Goal: Task Accomplishment & Management: Complete application form

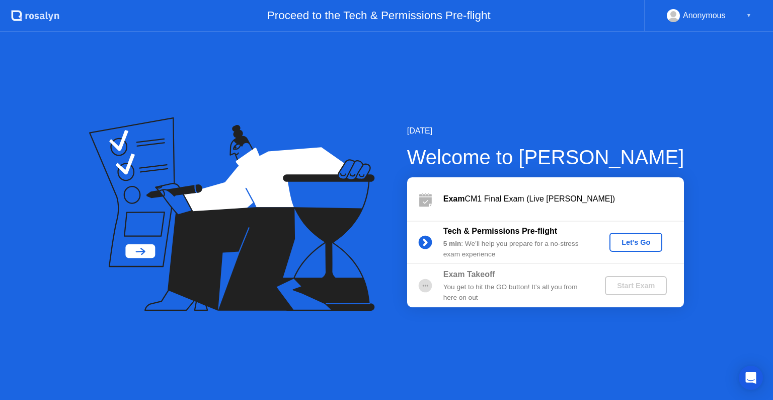
click at [635, 244] on div "Let's Go" at bounding box center [636, 242] width 45 height 8
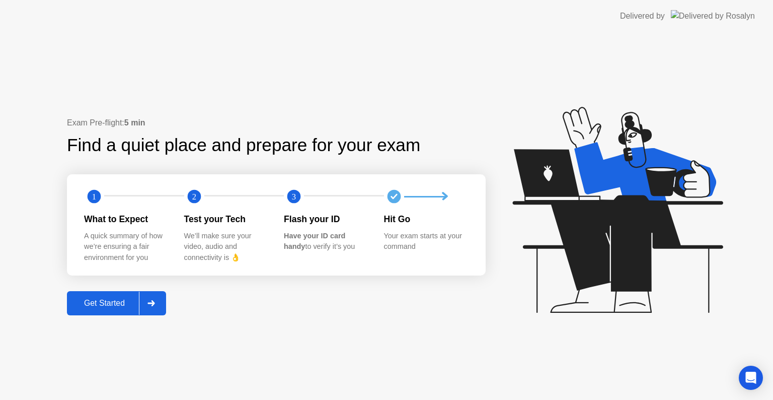
click at [120, 300] on div "Get Started" at bounding box center [104, 303] width 69 height 9
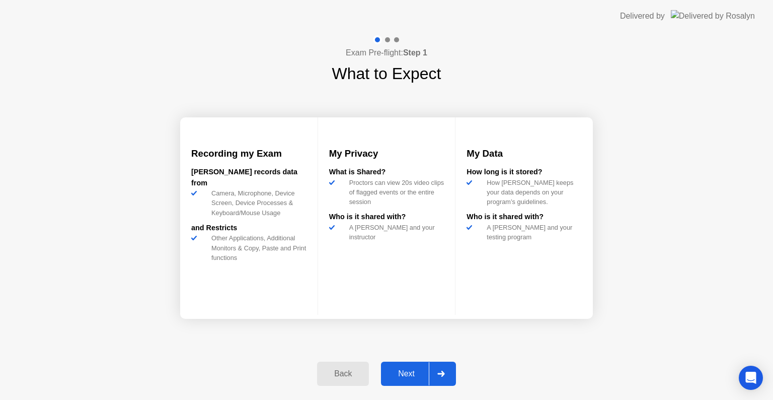
click at [445, 374] on icon at bounding box center [442, 374] width 8 height 6
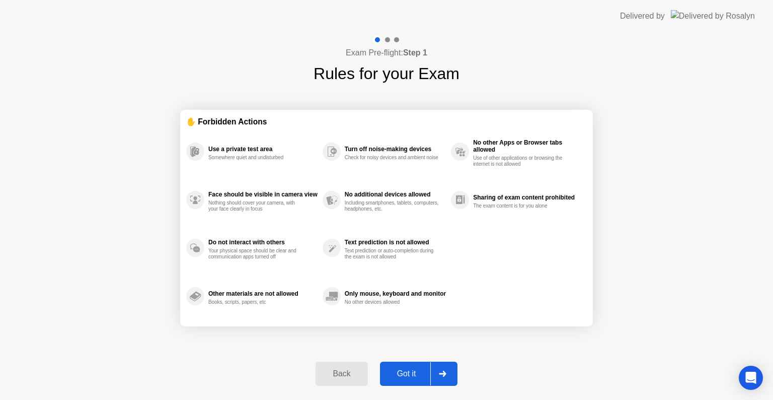
click at [405, 375] on div "Got it" at bounding box center [406, 373] width 47 height 9
select select "**********"
select select "*******"
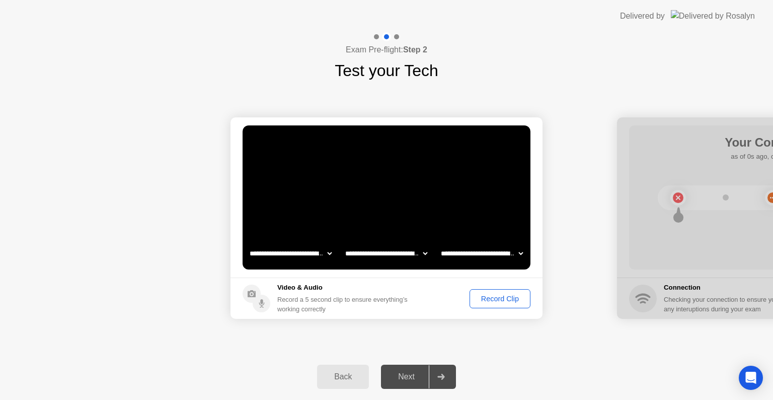
click at [494, 299] on div "Record Clip" at bounding box center [500, 299] width 54 height 8
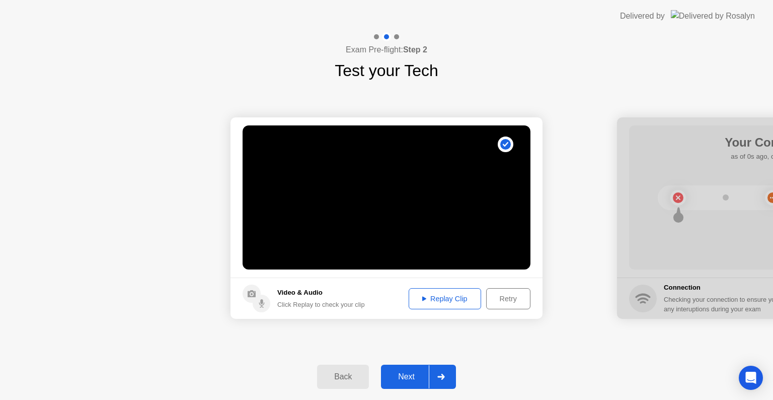
click at [427, 303] on div "Replay Clip" at bounding box center [444, 299] width 65 height 8
click at [411, 379] on div "Next" at bounding box center [406, 376] width 45 height 9
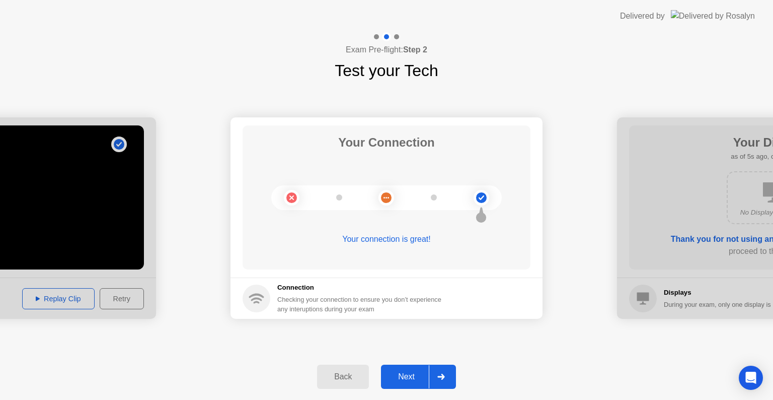
click at [420, 372] on div "Next" at bounding box center [406, 376] width 45 height 9
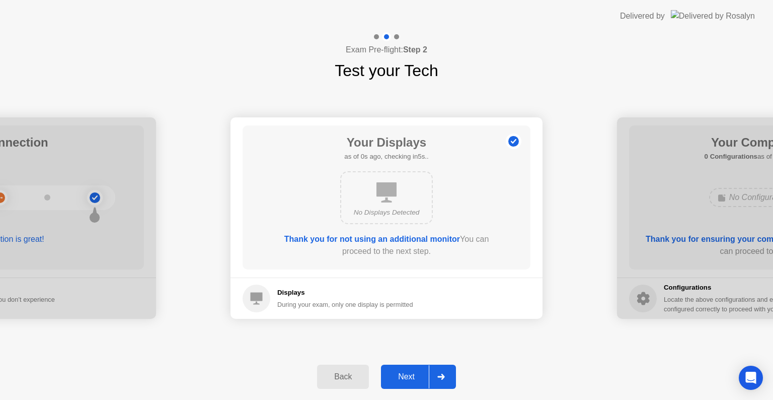
click at [409, 381] on div "Next" at bounding box center [406, 376] width 45 height 9
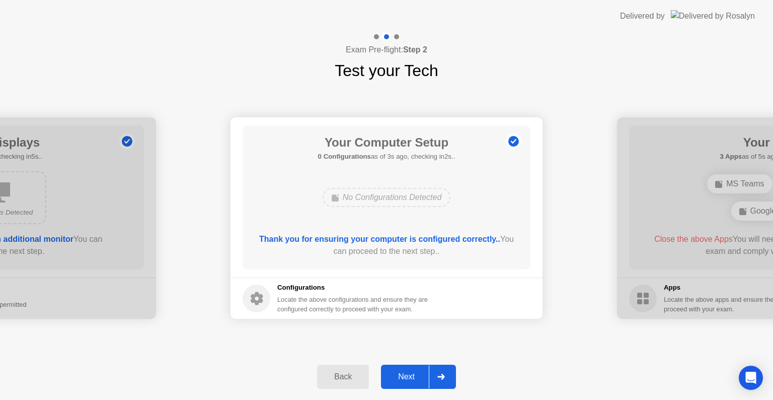
click at [408, 381] on div "Next" at bounding box center [406, 376] width 45 height 9
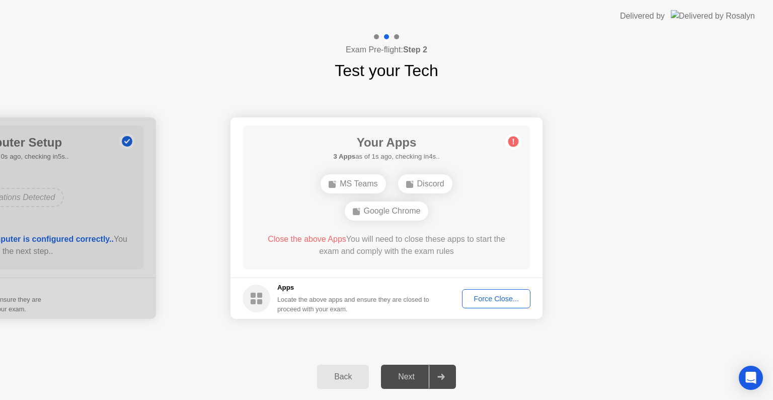
click at [485, 303] on div "Force Close..." at bounding box center [496, 299] width 61 height 8
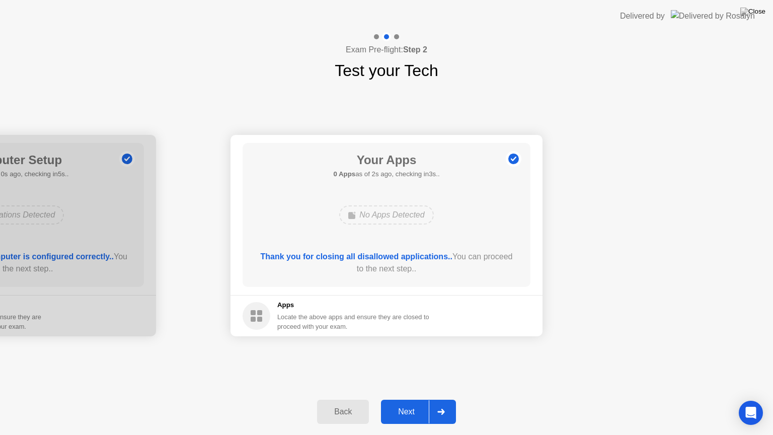
click at [411, 399] on button "Next" at bounding box center [418, 412] width 75 height 24
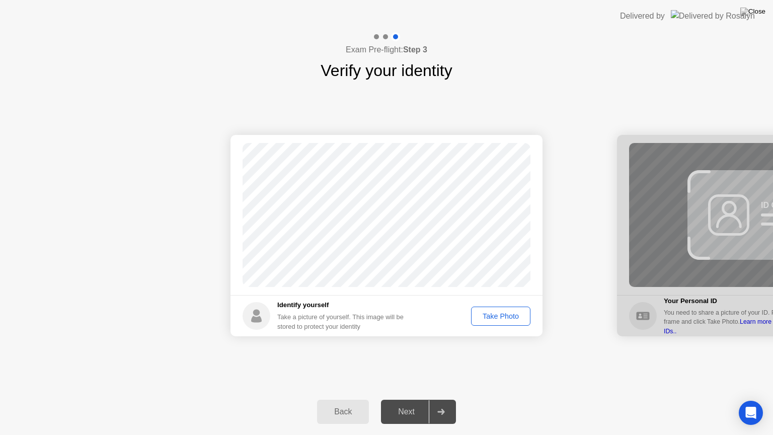
click at [512, 320] on div "Take Photo" at bounding box center [501, 316] width 52 height 8
click at [405, 399] on div "Next" at bounding box center [406, 411] width 45 height 9
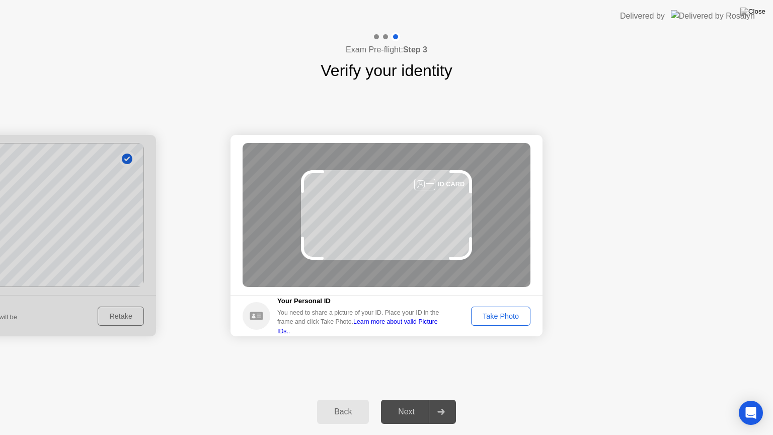
click at [496, 315] on div "Take Photo" at bounding box center [501, 316] width 52 height 8
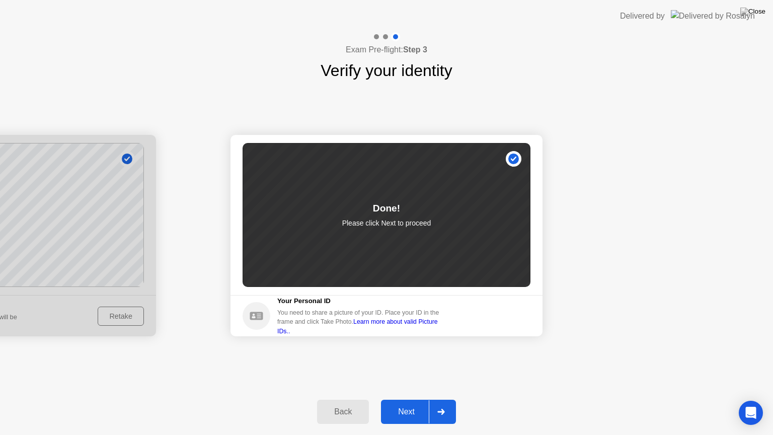
click at [421, 399] on div "Next" at bounding box center [406, 411] width 45 height 9
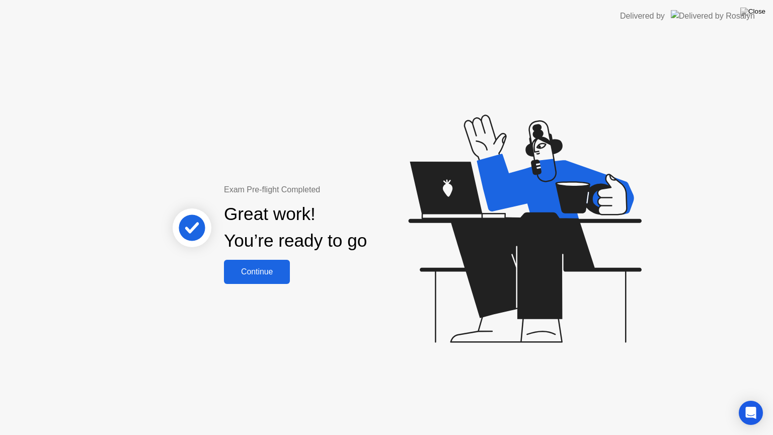
click at [257, 267] on div "Continue" at bounding box center [257, 271] width 60 height 9
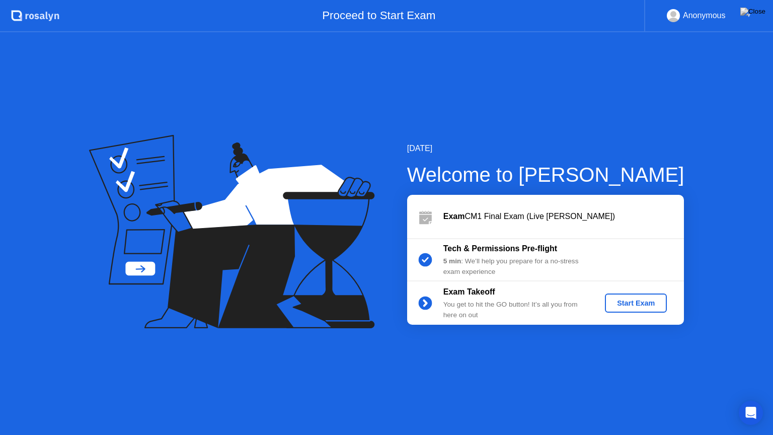
click at [636, 302] on div "Start Exam" at bounding box center [636, 303] width 54 height 8
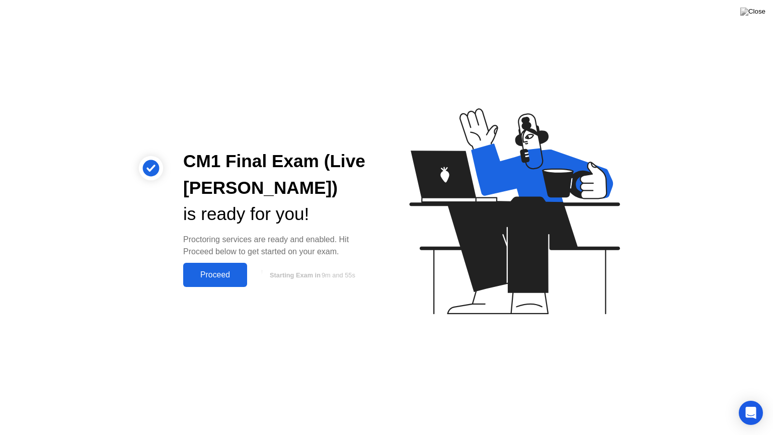
click at [212, 276] on div "Proceed" at bounding box center [215, 274] width 58 height 9
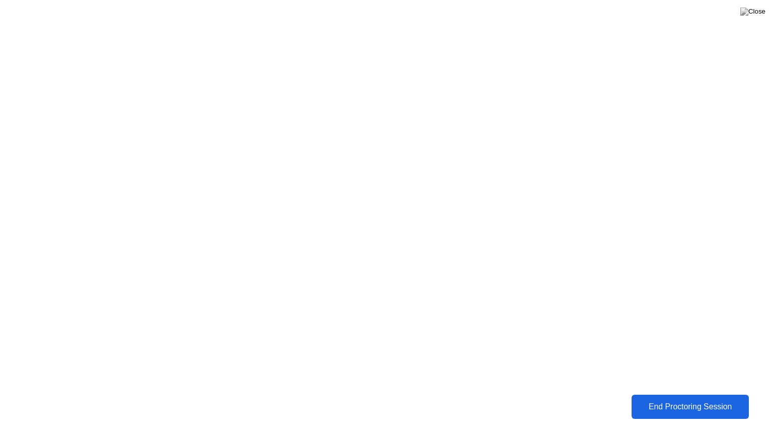
click at [710, 399] on div "End Proctoring Session" at bounding box center [690, 407] width 116 height 10
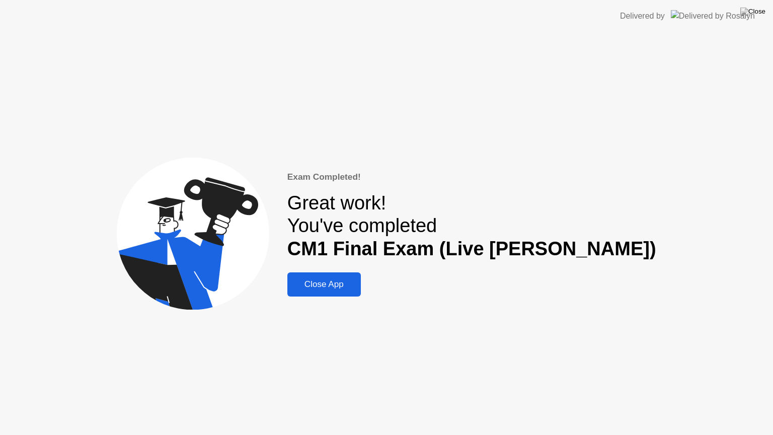
click at [358, 281] on div "Close App" at bounding box center [323, 284] width 67 height 10
